Goal: Information Seeking & Learning: Compare options

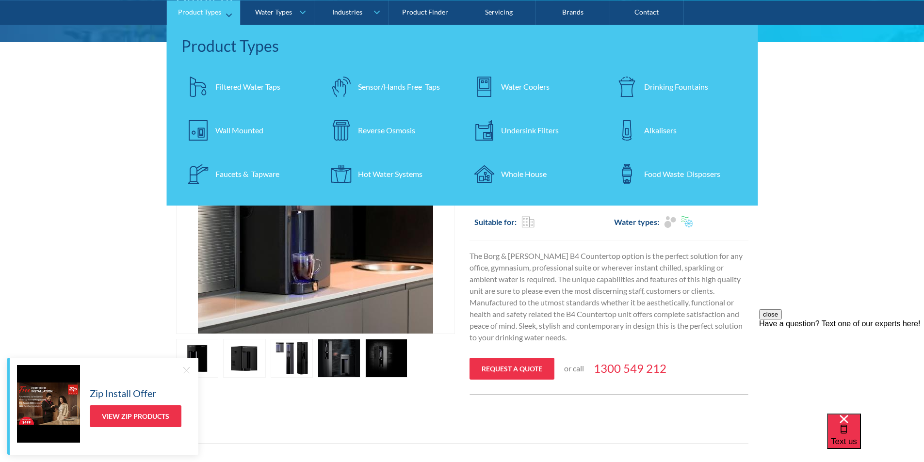
click at [241, 85] on div "Filtered Water Taps" at bounding box center [247, 86] width 65 height 12
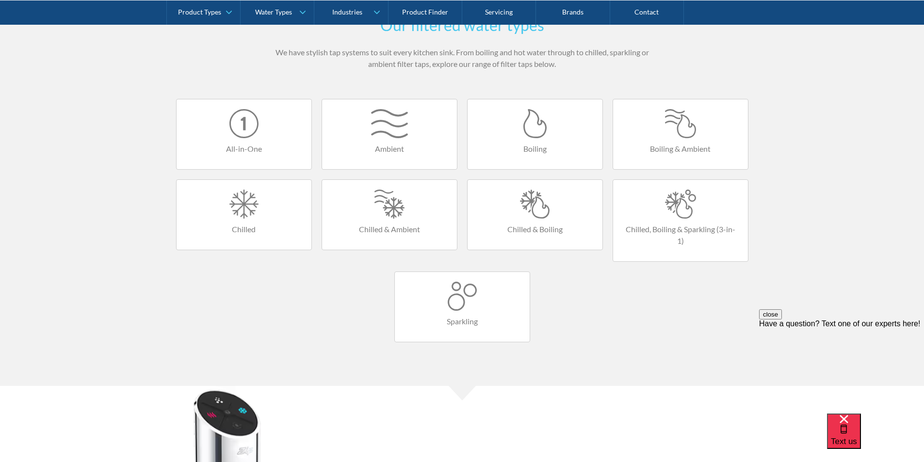
scroll to position [582, 0]
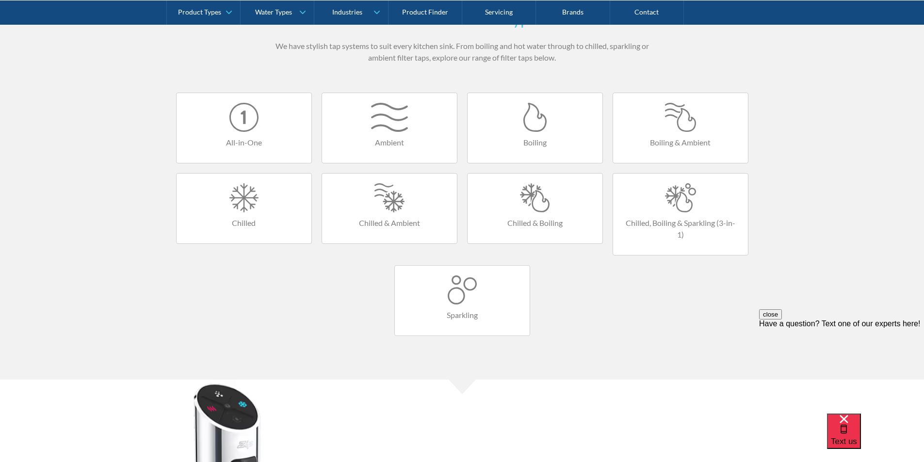
click at [533, 207] on div at bounding box center [534, 197] width 115 height 29
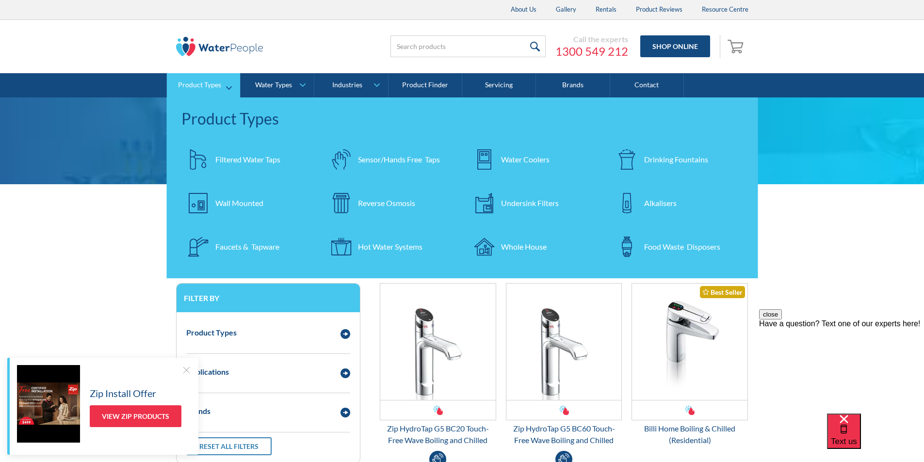
click at [533, 204] on div "Undersink Filters" at bounding box center [530, 203] width 58 height 12
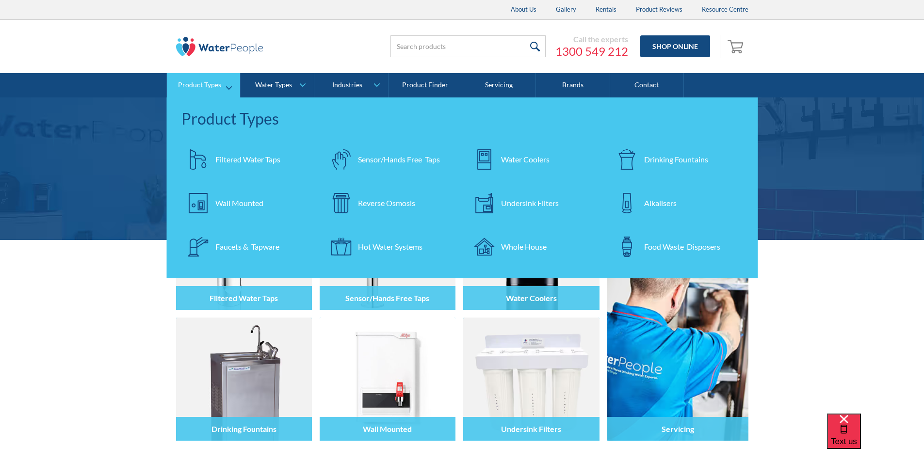
click at [245, 159] on div "Filtered Water Taps" at bounding box center [247, 160] width 65 height 12
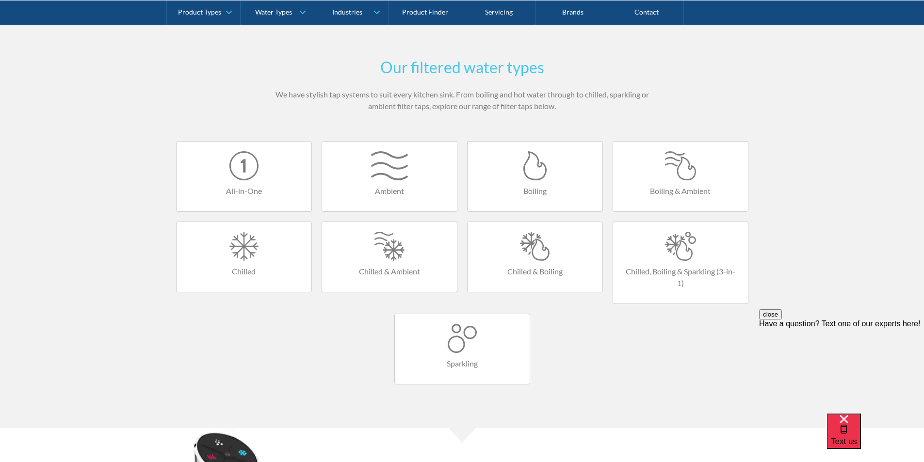
click at [523, 255] on div at bounding box center [534, 246] width 115 height 29
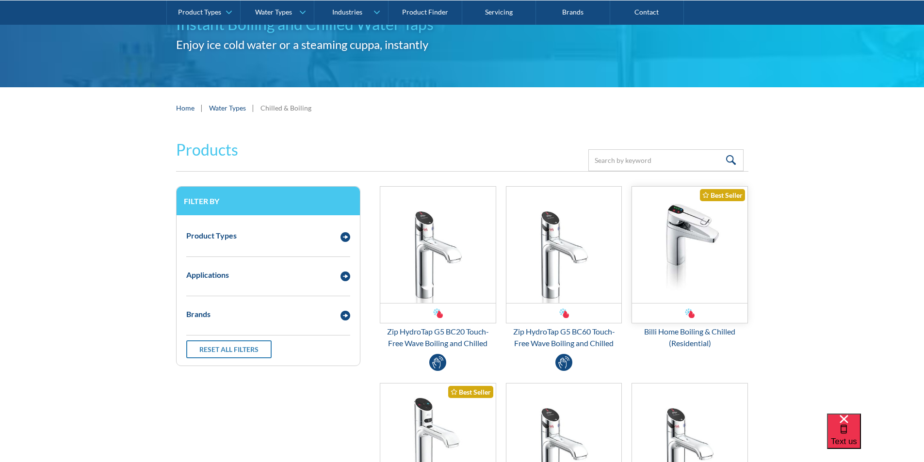
click at [674, 243] on img "Email Form 3" at bounding box center [689, 245] width 115 height 116
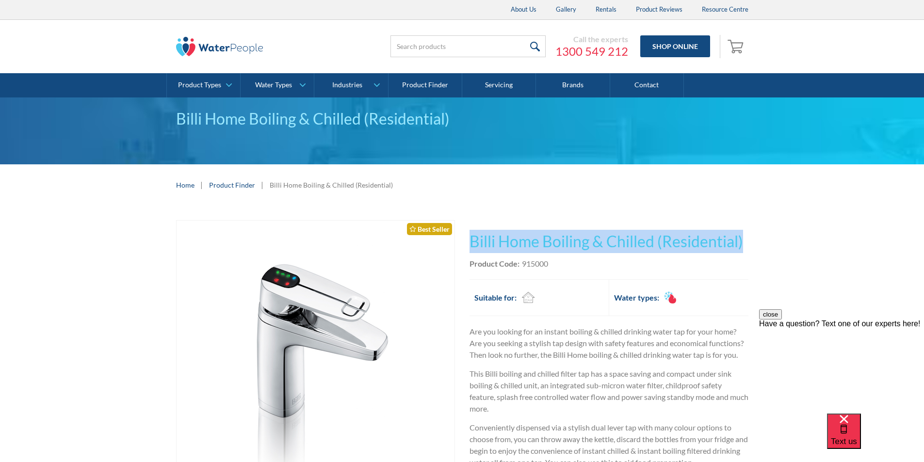
drag, startPoint x: 752, startPoint y: 241, endPoint x: 505, endPoint y: 233, distance: 246.4
click at [474, 236] on div "Play video Fits Most Brands Best Seller No items found. This tap design is incl…" at bounding box center [462, 432] width 924 height 452
copy h1 "Billi Home Boiling & Chilled (Residential)"
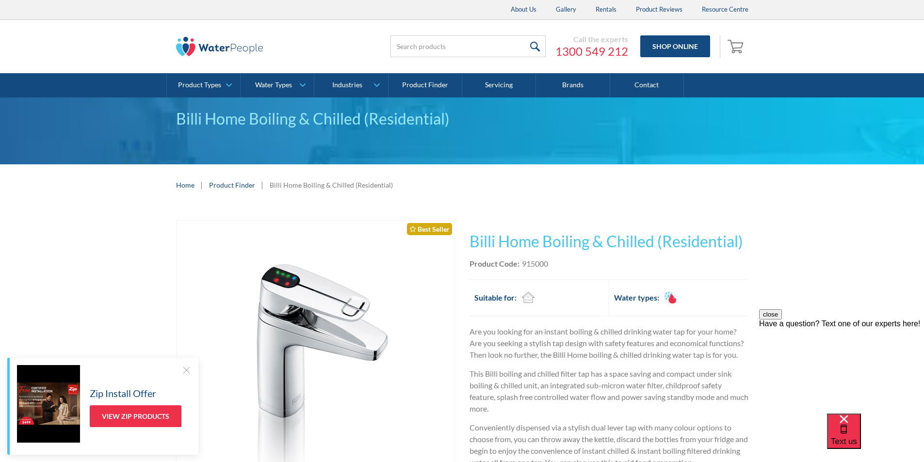
click at [569, 265] on div "Product Code: 915000" at bounding box center [608, 264] width 279 height 12
drag, startPoint x: 548, startPoint y: 263, endPoint x: 523, endPoint y: 263, distance: 25.7
click at [523, 263] on div "Product Code: 915000" at bounding box center [608, 264] width 279 height 12
copy div "915000"
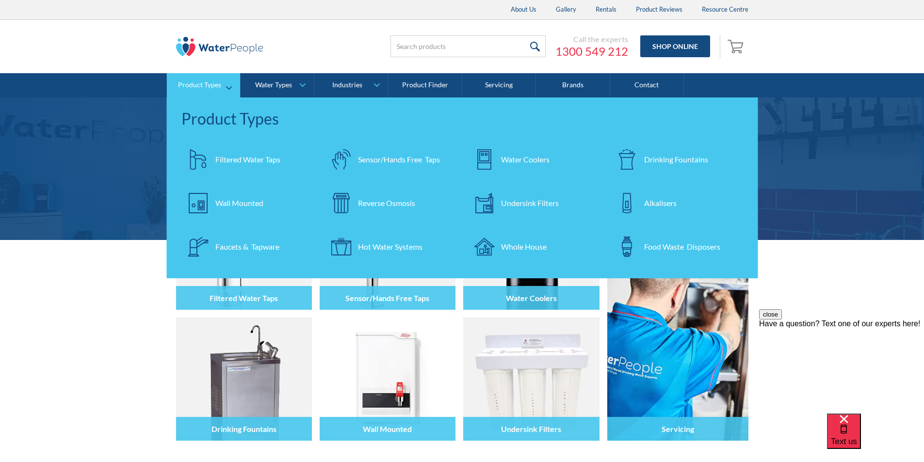
click at [229, 157] on div "Filtered Water Taps" at bounding box center [247, 160] width 65 height 12
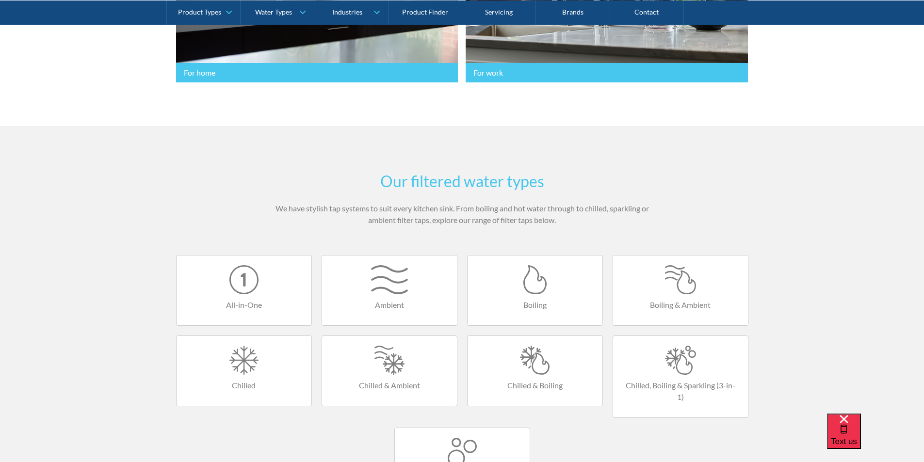
scroll to position [533, 0]
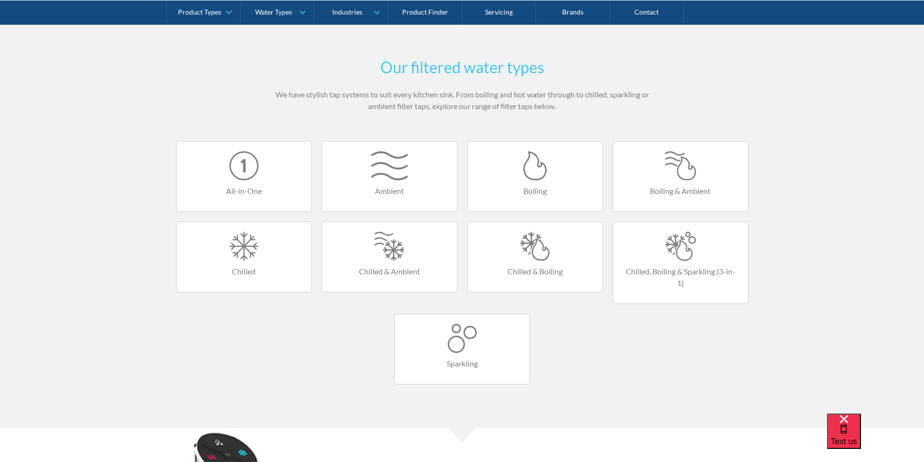
click at [538, 249] on div at bounding box center [534, 246] width 115 height 29
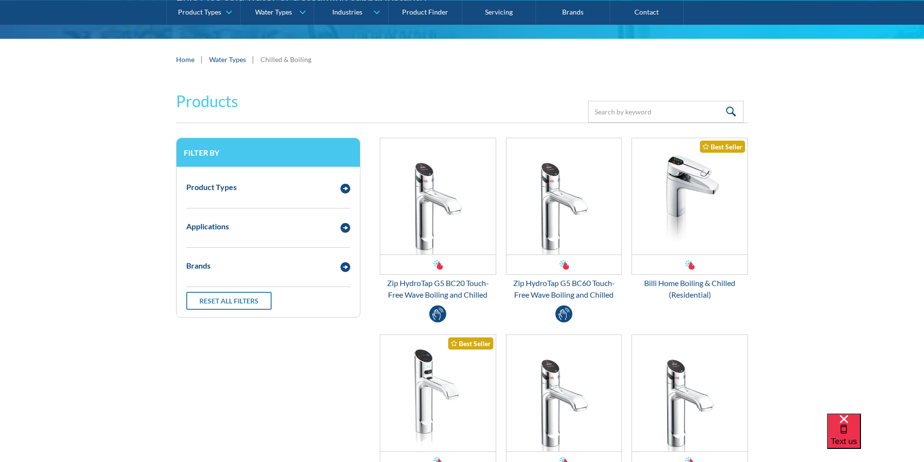
scroll to position [339, 0]
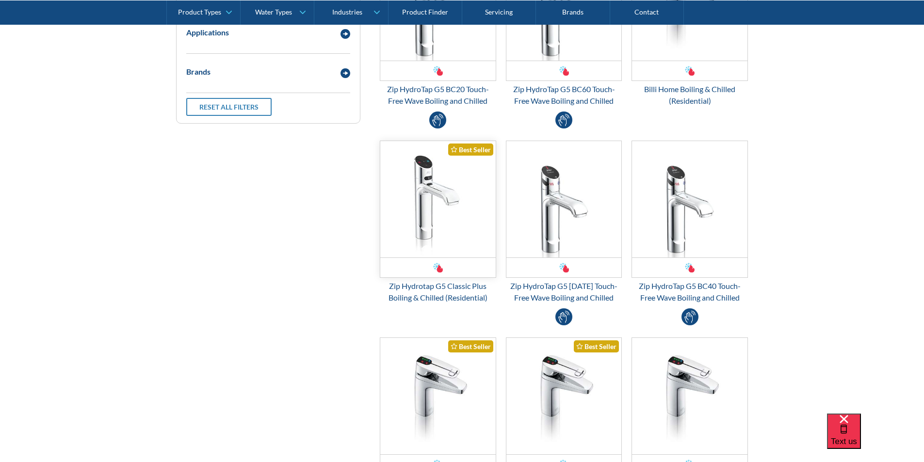
click at [428, 208] on img "Email Form 3" at bounding box center [437, 199] width 115 height 116
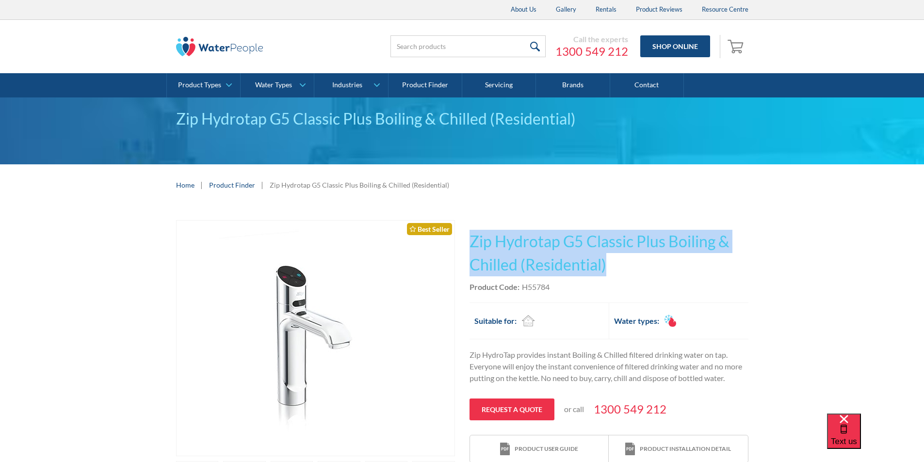
drag, startPoint x: 561, startPoint y: 258, endPoint x: 473, endPoint y: 238, distance: 89.6
click at [473, 238] on h1 "Zip Hydrotap G5 Classic Plus Boiling & Chilled (Residential)" at bounding box center [608, 253] width 279 height 47
copy h1 "Zip Hydrotap G5 Classic Plus Boiling & Chilled (Residential)"
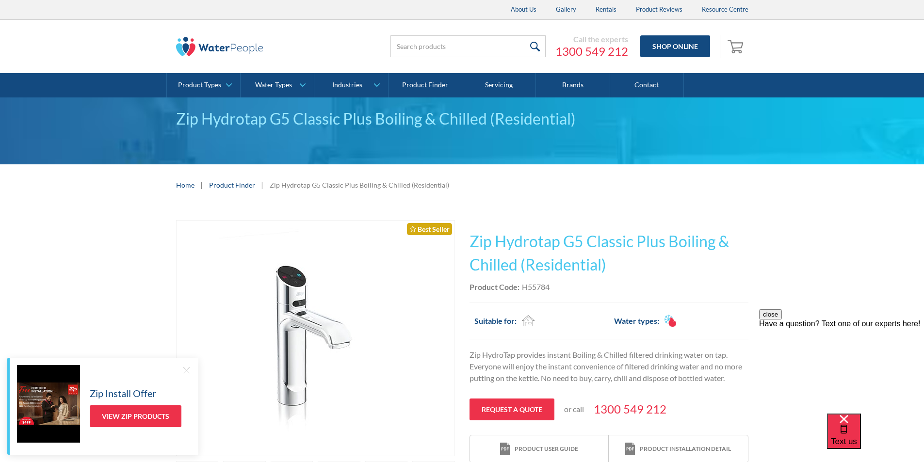
drag, startPoint x: 555, startPoint y: 287, endPoint x: 561, endPoint y: 290, distance: 6.5
click at [560, 291] on div "Product Code: H55784" at bounding box center [608, 287] width 279 height 12
drag, startPoint x: 559, startPoint y: 286, endPoint x: 524, endPoint y: 286, distance: 34.4
click at [524, 285] on div "Product Code: H55784" at bounding box center [608, 287] width 279 height 12
copy div "H55784"
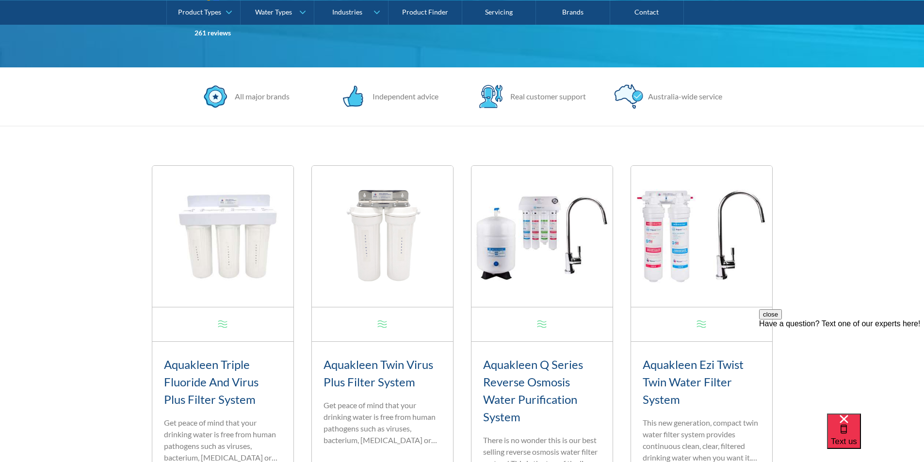
scroll to position [339, 0]
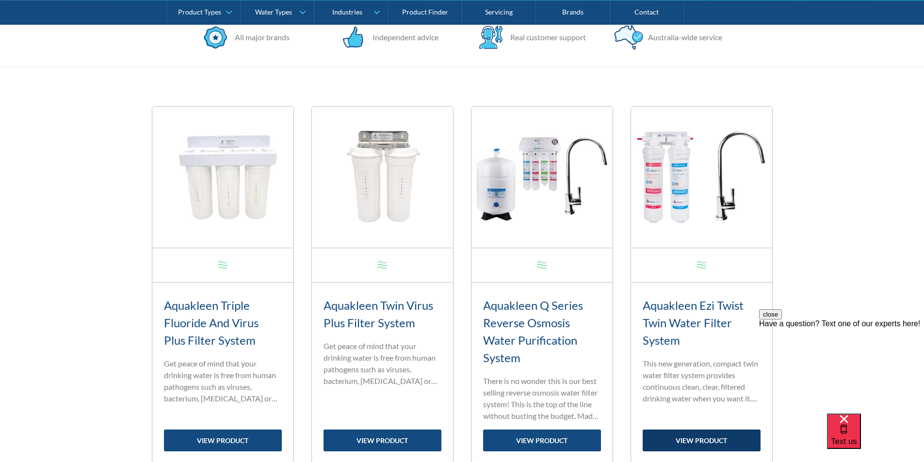
click at [707, 440] on link "view product" at bounding box center [701, 441] width 118 height 22
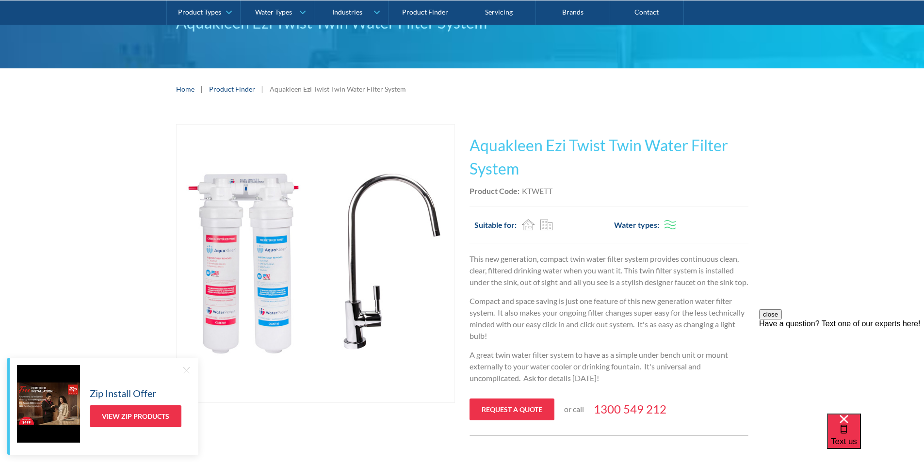
scroll to position [97, 0]
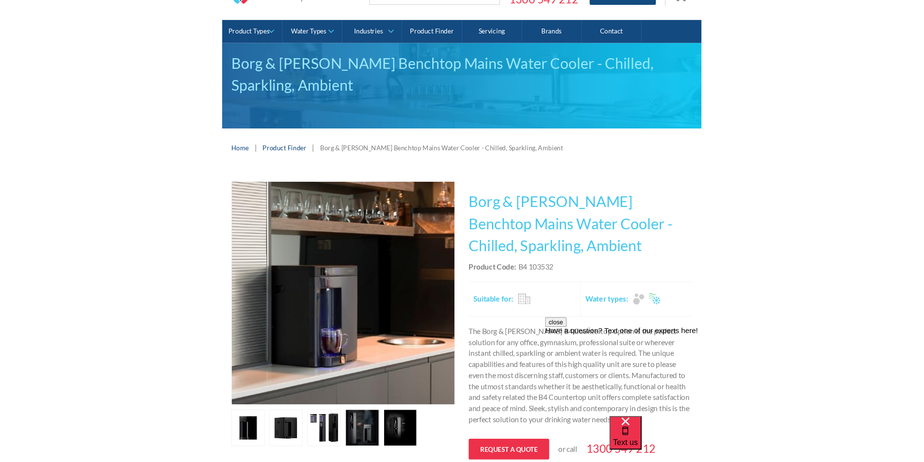
scroll to position [145, 0]
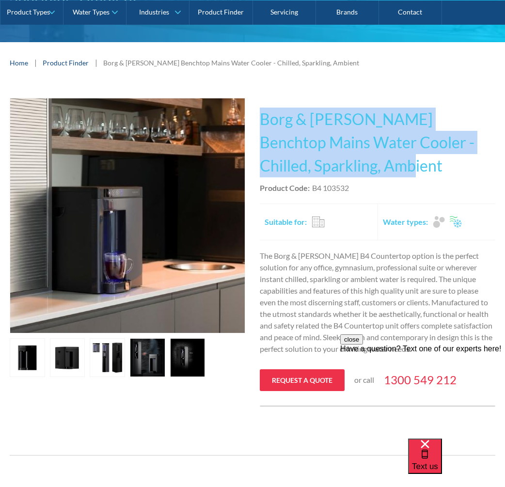
drag, startPoint x: 390, startPoint y: 166, endPoint x: 260, endPoint y: 125, distance: 136.5
click at [260, 124] on h1 "Borg & [PERSON_NAME] Benchtop Mains Water Cooler - Chilled, Sparkling, Ambient" at bounding box center [378, 143] width 236 height 70
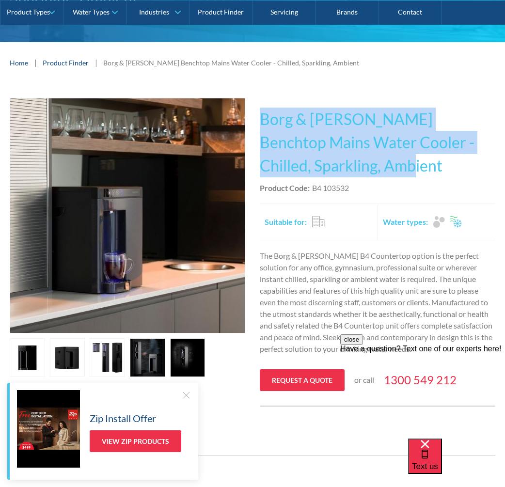
copy h1 "Borg & [PERSON_NAME] Benchtop Mains Water Cooler - Chilled, Sparkling, Ambient"
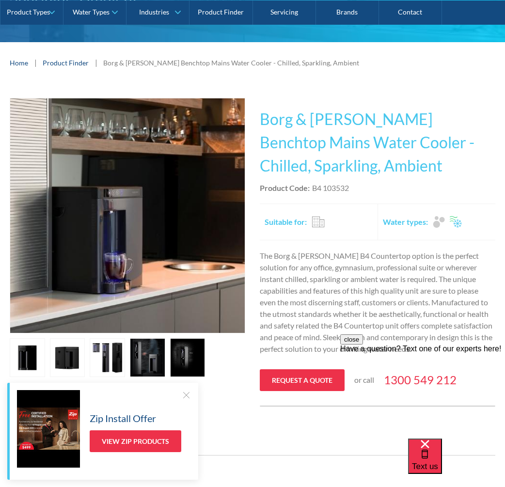
click at [348, 196] on div "This tap design is included in our standard range tap options when you purchase…" at bounding box center [378, 252] width 236 height 309
drag, startPoint x: 354, startPoint y: 187, endPoint x: 314, endPoint y: 188, distance: 40.3
click at [314, 188] on div "Product Code: B4 103532" at bounding box center [378, 188] width 236 height 12
copy div "B4 103532"
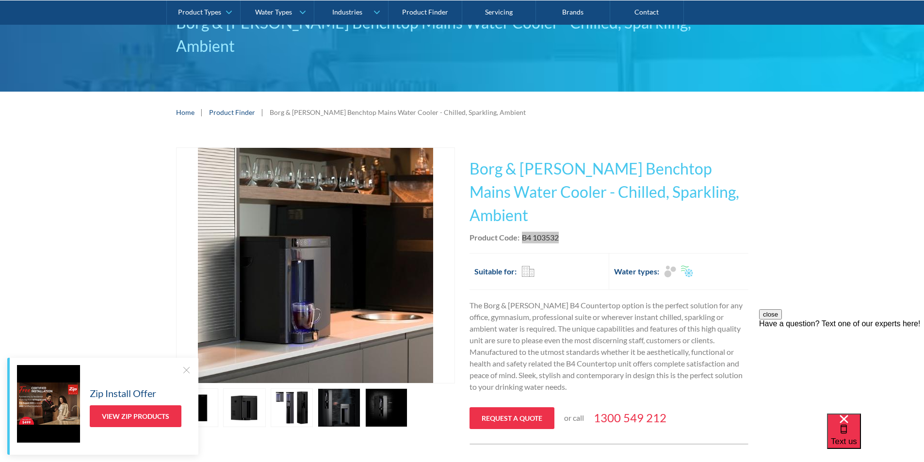
scroll to position [0, 0]
